Goal: Information Seeking & Learning: Find specific fact

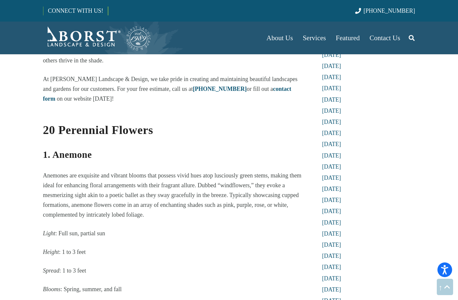
scroll to position [457, 0]
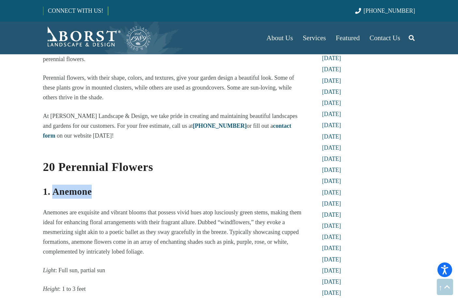
drag, startPoint x: 54, startPoint y: 146, endPoint x: 90, endPoint y: 149, distance: 36.1
click at [90, 186] on strong "1. Anemone" at bounding box center [67, 191] width 49 height 10
copy strong "Anemone"
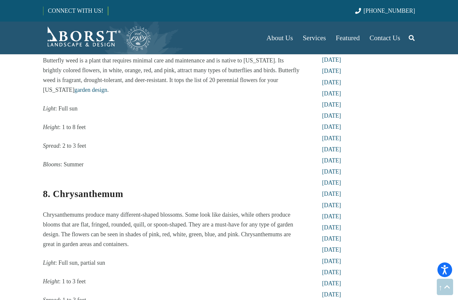
scroll to position [1830, 0]
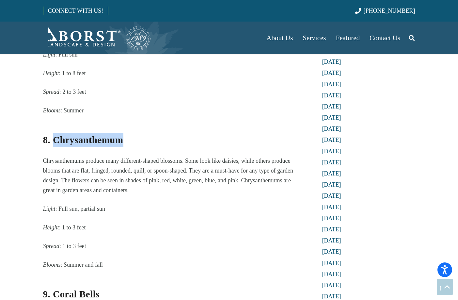
drag, startPoint x: 54, startPoint y: 92, endPoint x: 121, endPoint y: 93, distance: 67.6
click at [121, 135] on strong "8. Chrysanthemum" at bounding box center [83, 140] width 80 height 10
copy strong "Chrysanthemum"
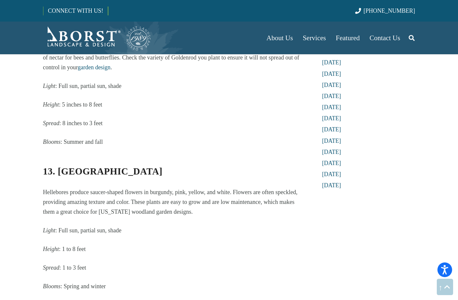
scroll to position [2744, 0]
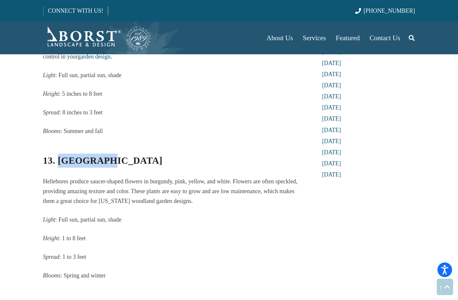
drag, startPoint x: 61, startPoint y: 112, endPoint x: 98, endPoint y: 116, distance: 37.1
click at [98, 155] on strong "13. [GEOGRAPHIC_DATA]" at bounding box center [103, 160] width 120 height 10
copy strong "Hellebore"
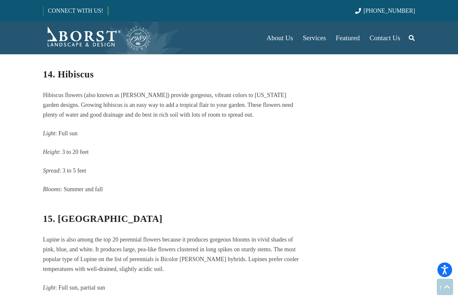
scroll to position [2908, 0]
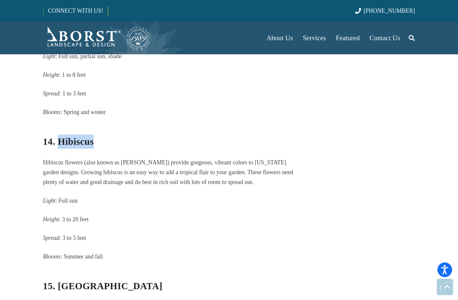
drag, startPoint x: 61, startPoint y: 94, endPoint x: 93, endPoint y: 95, distance: 32.3
click at [93, 136] on strong "14. Hibiscus" at bounding box center [68, 141] width 51 height 10
copy strong "Hibiscus"
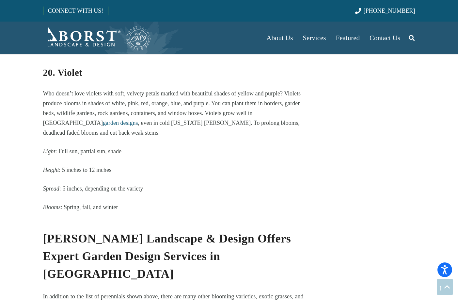
scroll to position [4051, 0]
